Goal: Book appointment/travel/reservation

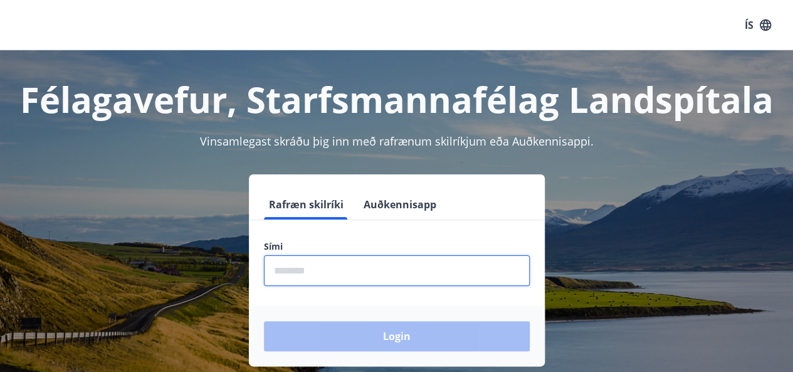
click at [277, 269] on input "phone" at bounding box center [397, 270] width 266 height 31
type input "********"
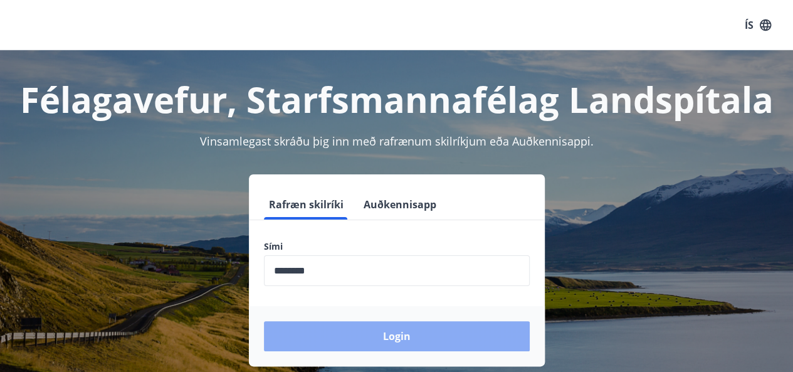
click at [361, 332] on button "Login" at bounding box center [397, 336] width 266 height 30
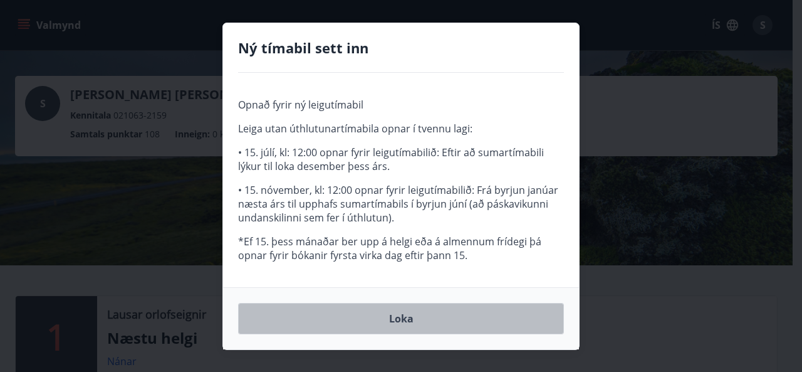
click at [421, 319] on button "Loka" at bounding box center [401, 318] width 326 height 31
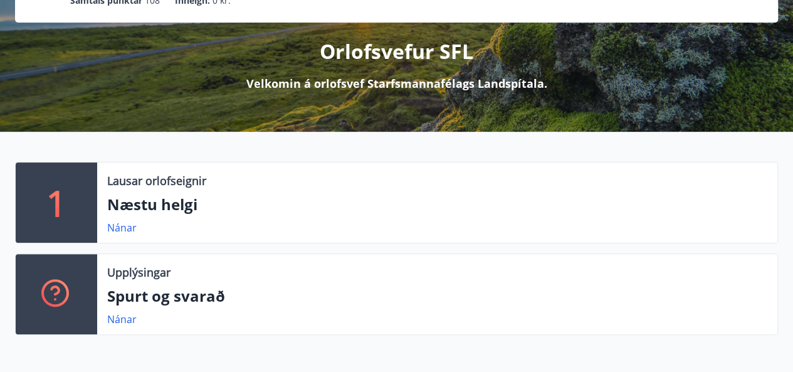
scroll to position [135, 0]
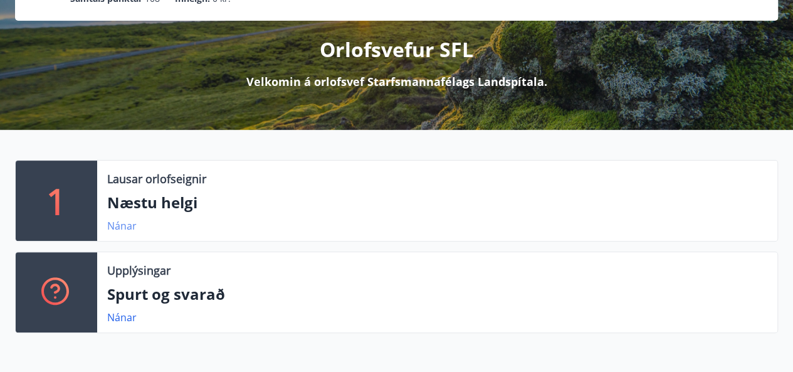
click at [119, 227] on link "Nánar" at bounding box center [121, 226] width 29 height 14
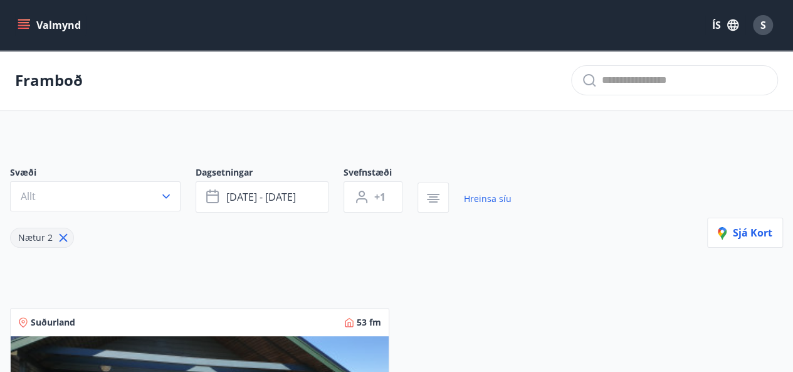
click at [26, 21] on icon "menu" at bounding box center [24, 25] width 13 height 13
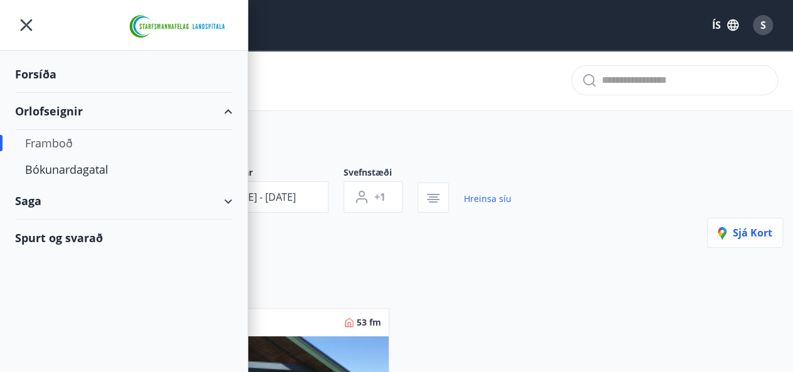
click at [55, 144] on div "Framboð" at bounding box center [123, 143] width 197 height 26
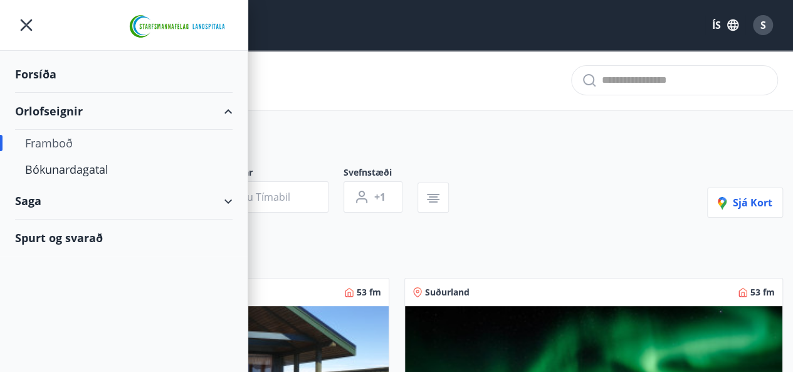
type input "*"
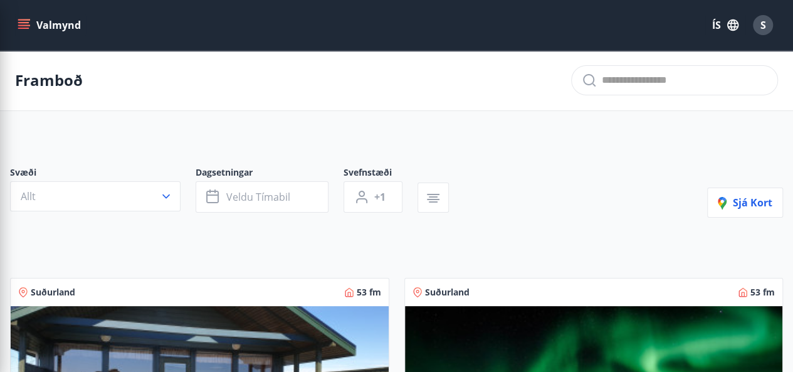
click at [524, 204] on div "Svæði Allt Dagsetningar Veldu tímabil Svefnstæði +1 Sjá kort" at bounding box center [396, 191] width 773 height 51
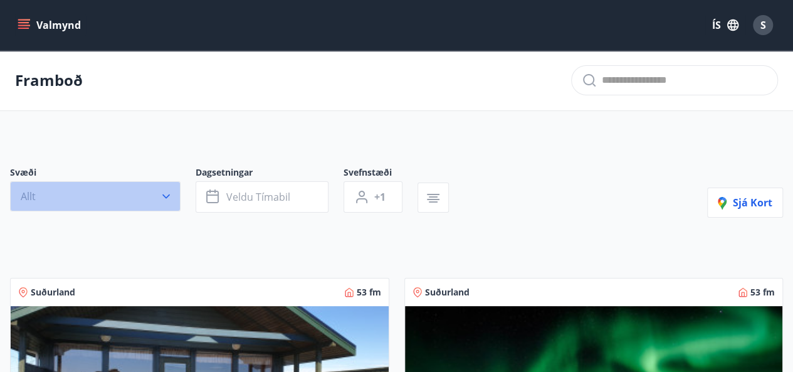
click at [161, 190] on icon "button" at bounding box center [166, 196] width 13 height 13
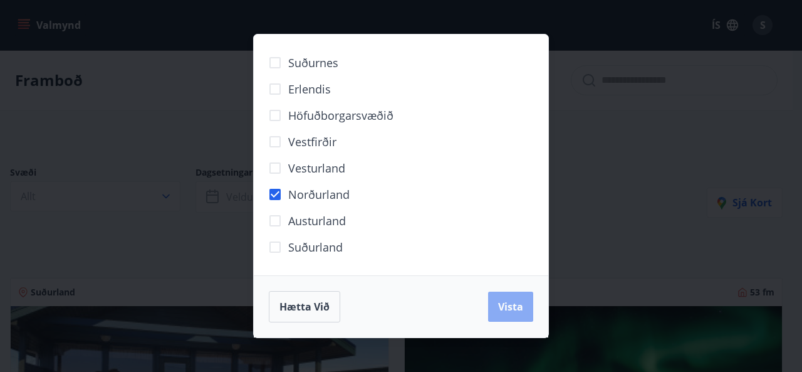
click at [516, 309] on span "Vista" at bounding box center [510, 307] width 25 height 14
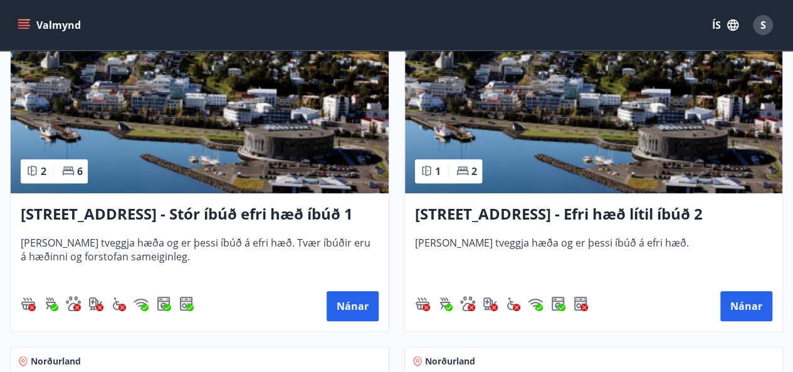
scroll to position [302, 0]
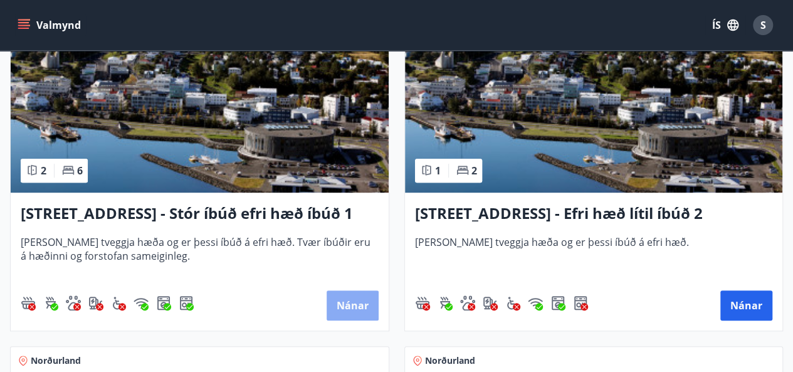
click at [355, 306] on button "Nánar" at bounding box center [353, 305] width 52 height 30
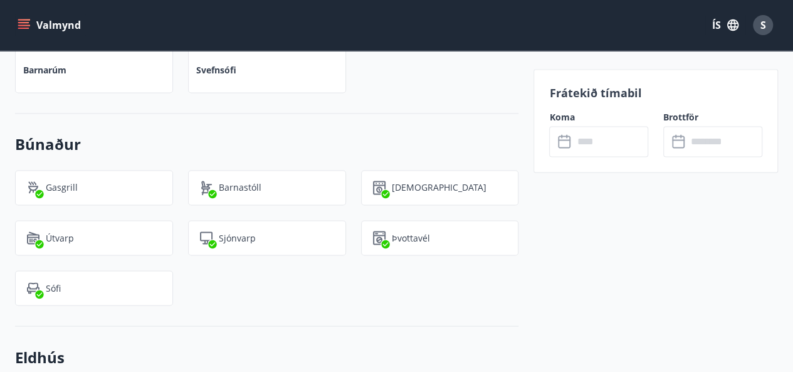
scroll to position [960, 0]
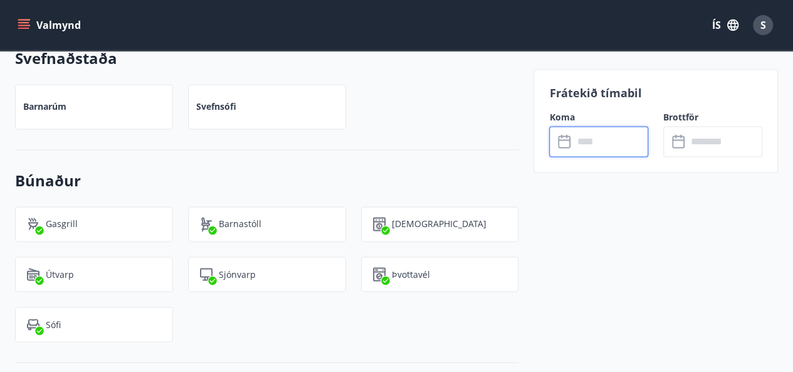
click at [604, 138] on input "text" at bounding box center [610, 141] width 75 height 31
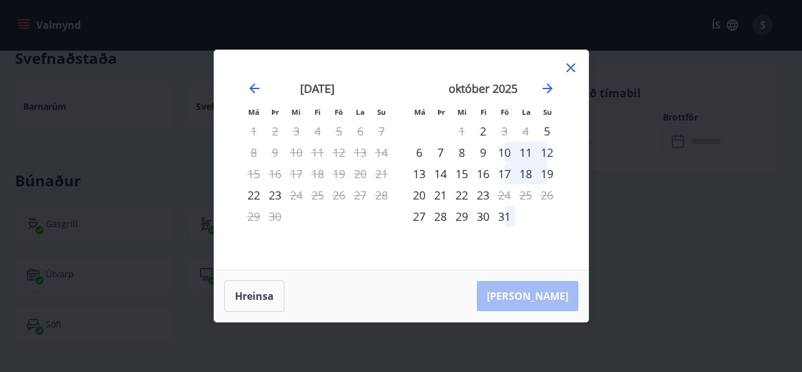
click at [274, 197] on div "23" at bounding box center [275, 194] width 21 height 21
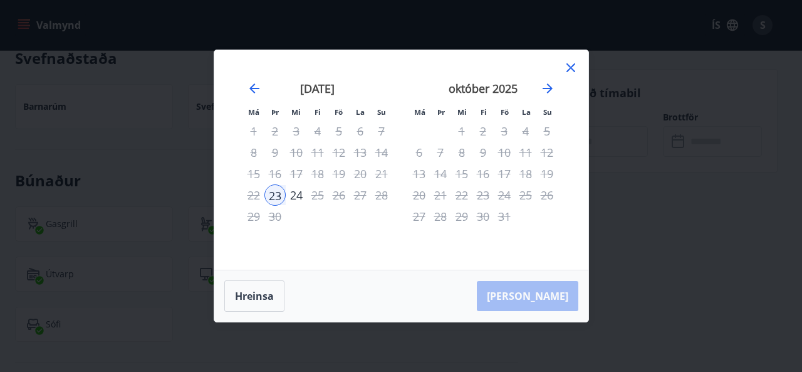
click at [571, 70] on icon at bounding box center [571, 67] width 15 height 15
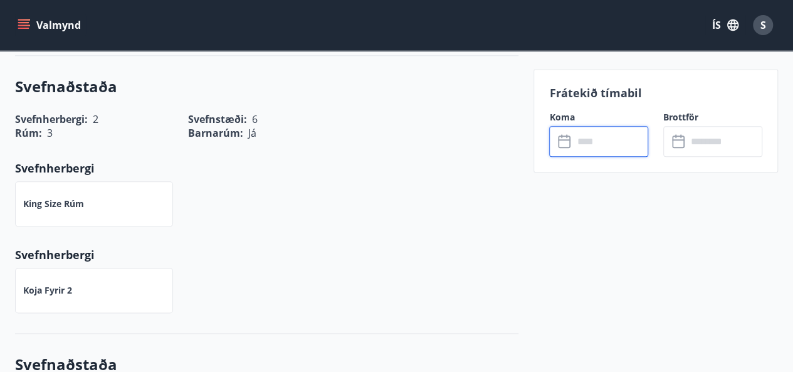
scroll to position [637, 0]
